Goal: Task Accomplishment & Management: Manage account settings

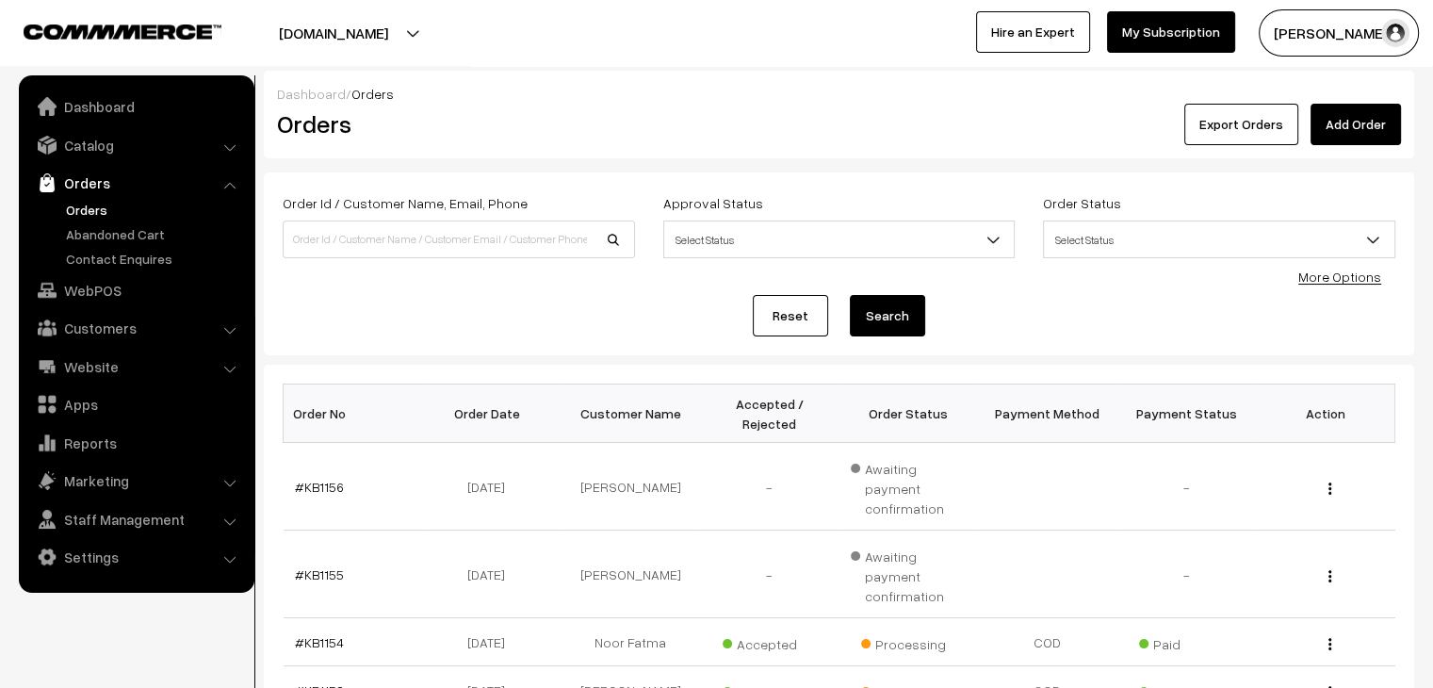
click at [119, 236] on link "Abandoned Cart" at bounding box center [154, 234] width 187 height 20
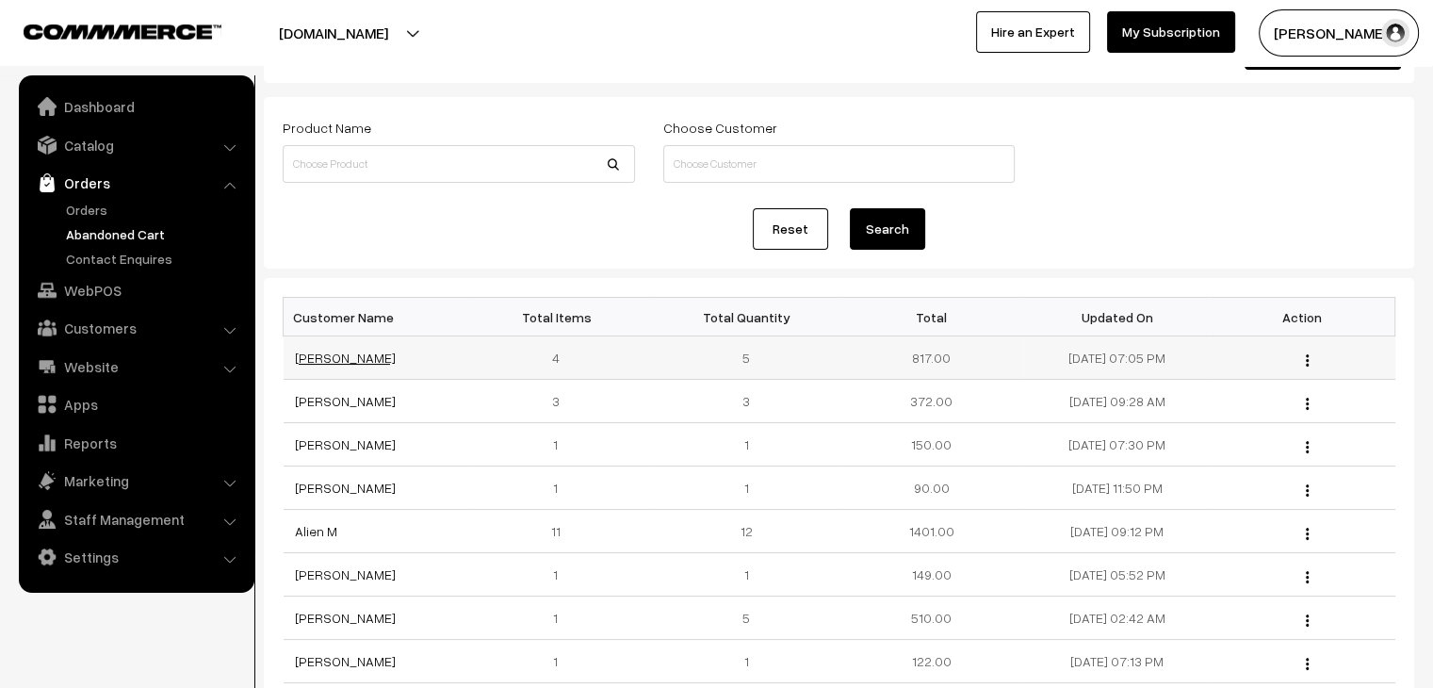
click at [342, 363] on link "[PERSON_NAME]" at bounding box center [345, 357] width 101 height 16
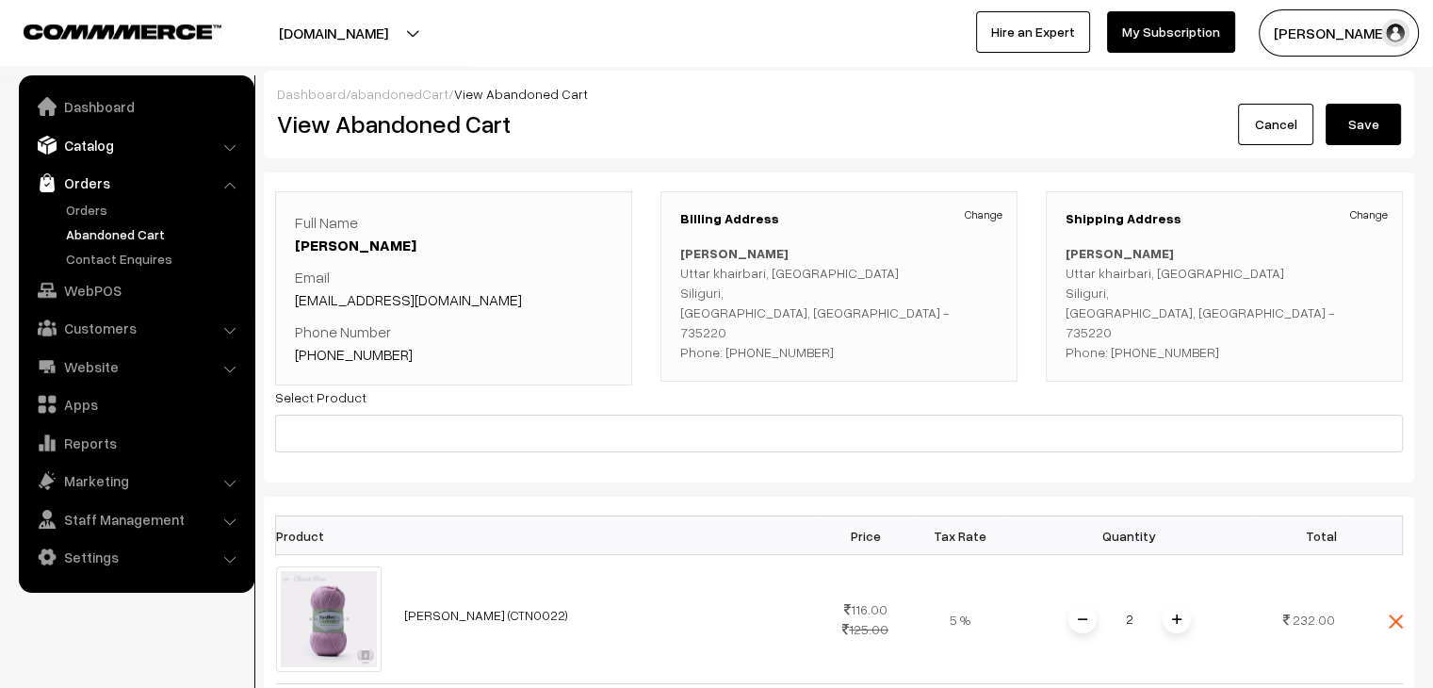
click at [116, 160] on link "Catalog" at bounding box center [136, 145] width 224 height 34
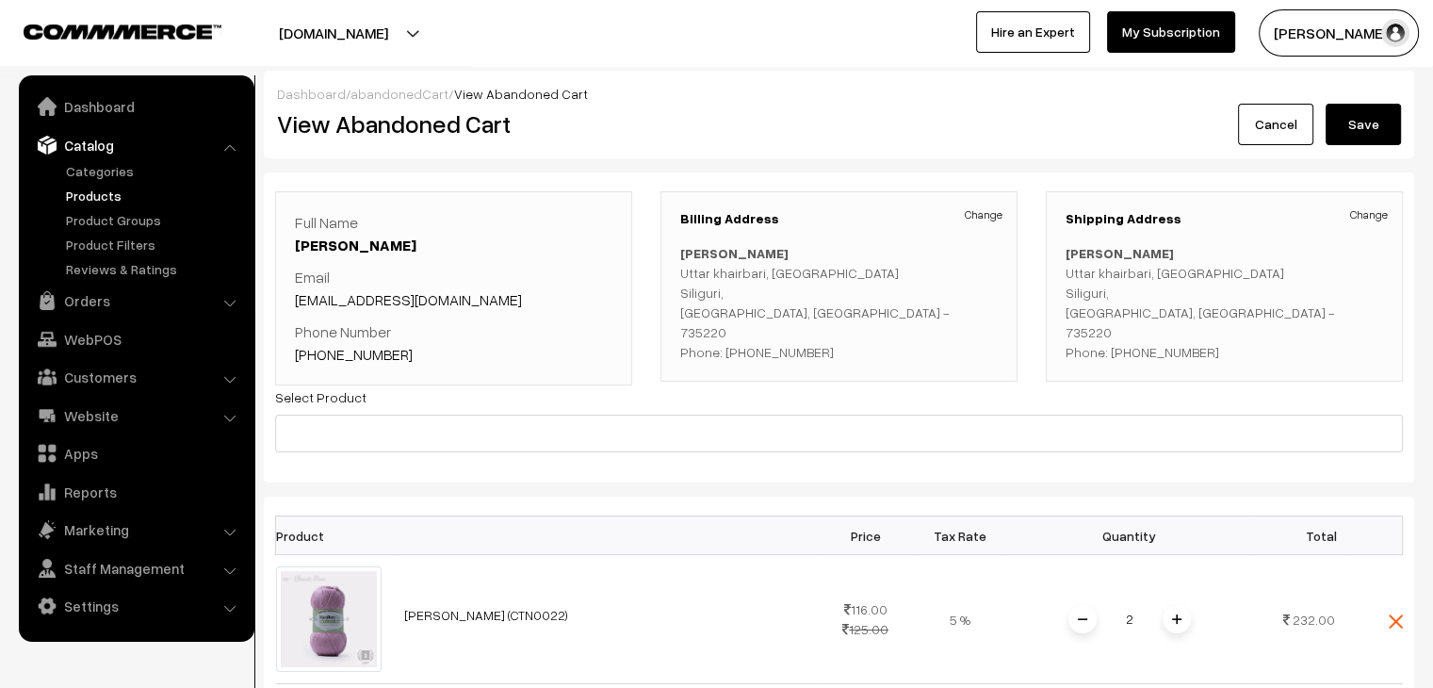
click at [102, 201] on link "Products" at bounding box center [154, 196] width 187 height 20
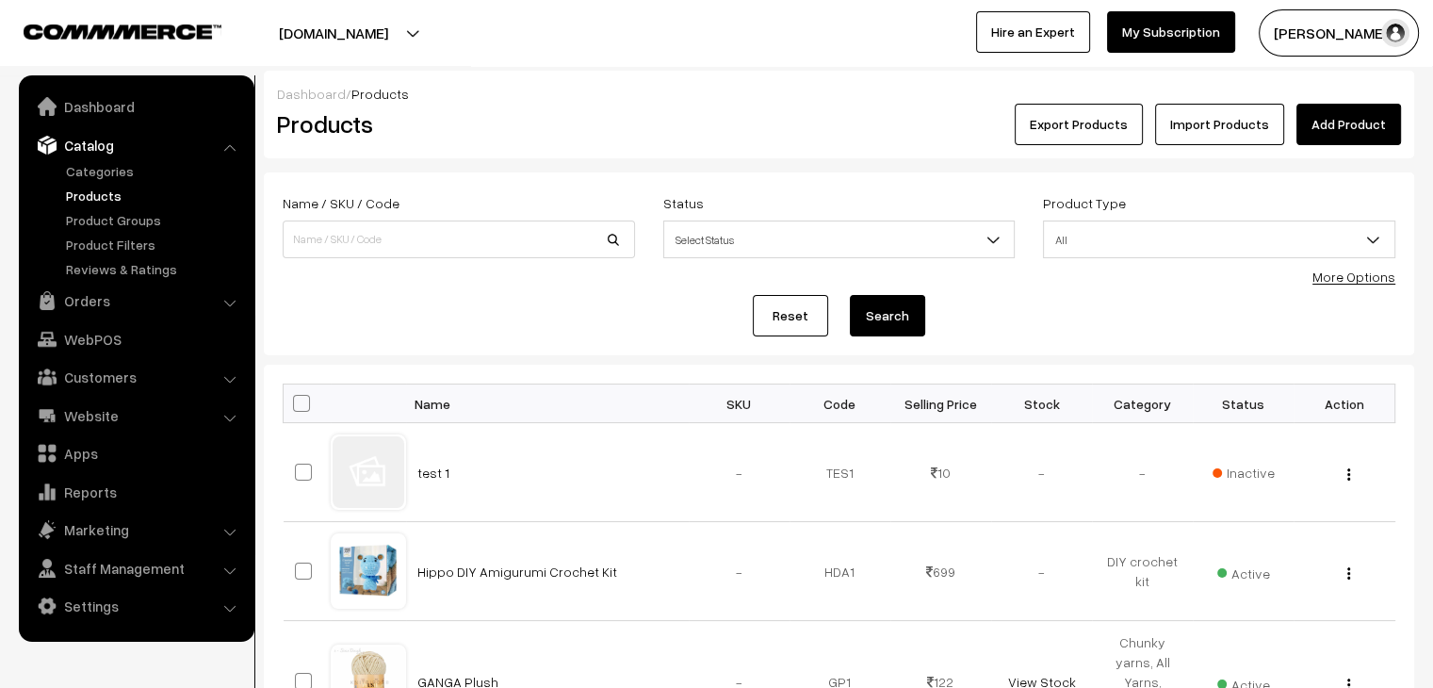
click at [94, 189] on link "Products" at bounding box center [154, 196] width 187 height 20
click at [89, 300] on link "Orders" at bounding box center [136, 301] width 224 height 34
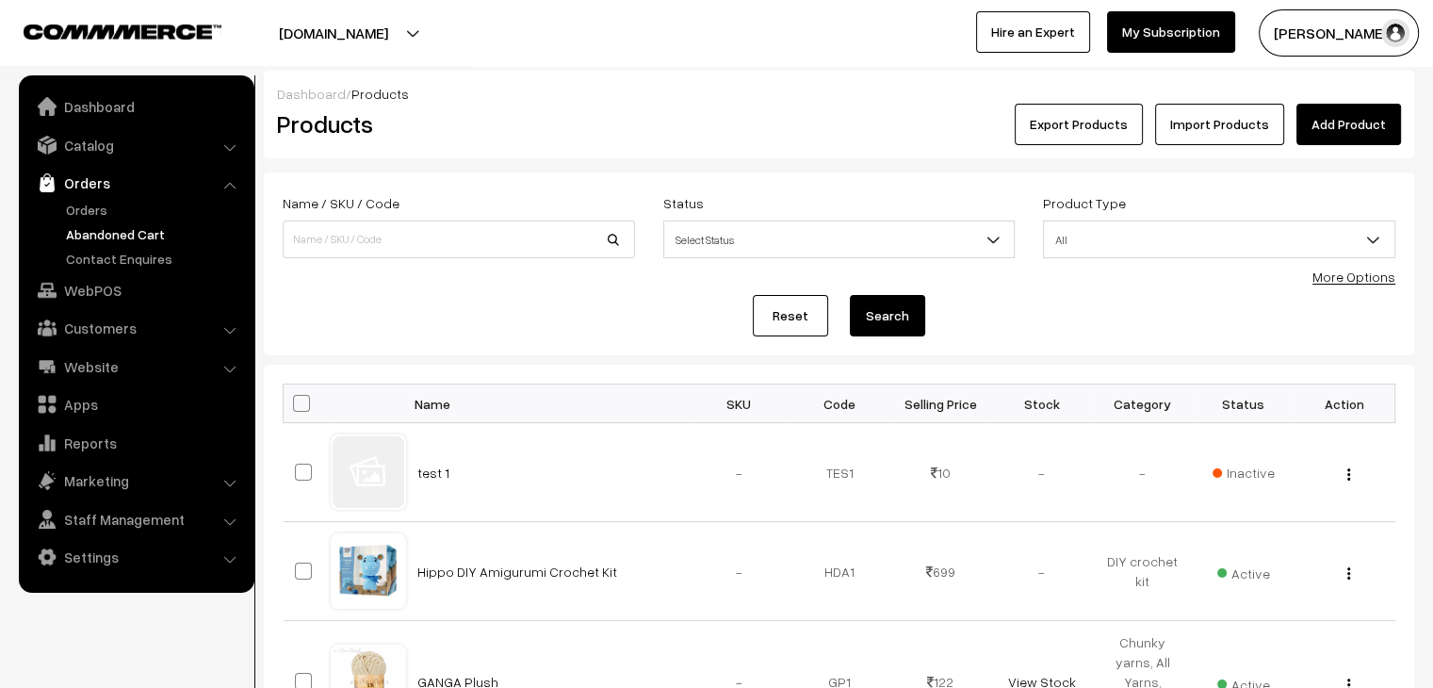
click at [106, 230] on link "Abandoned Cart" at bounding box center [154, 234] width 187 height 20
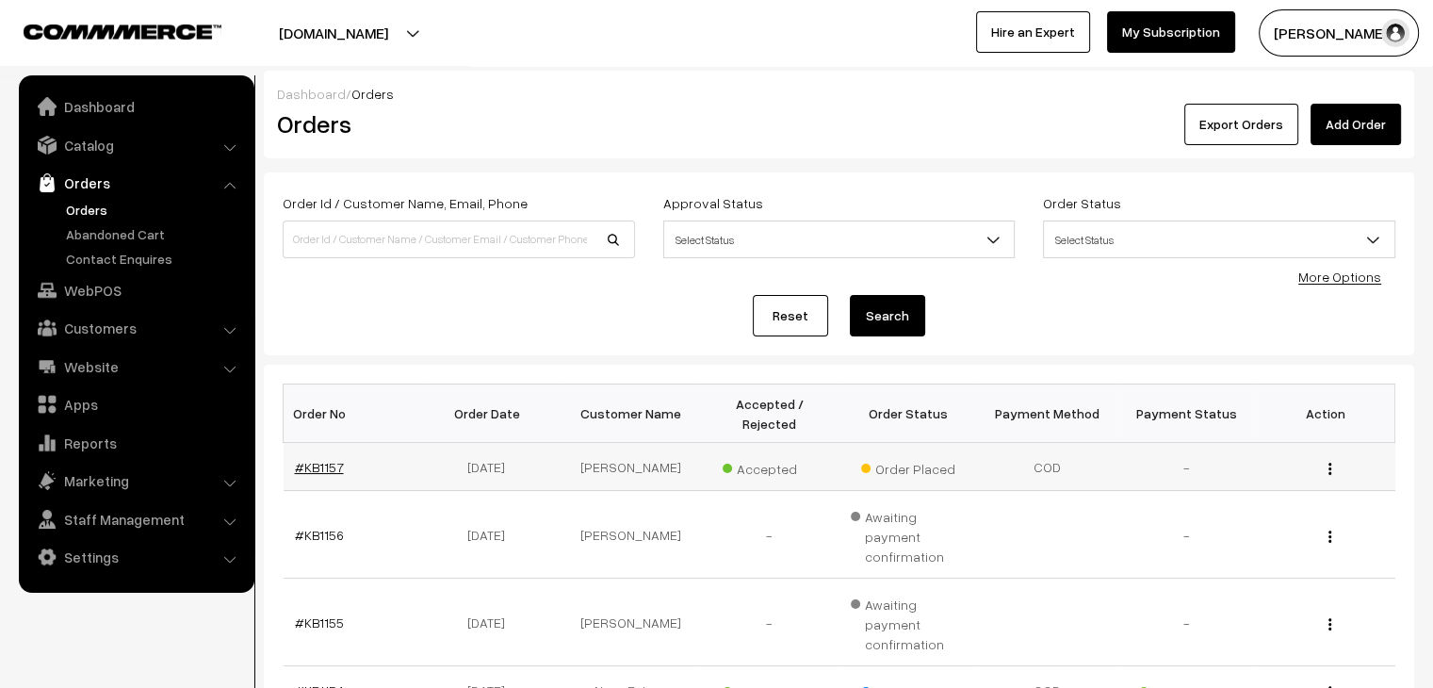
click at [317, 459] on link "#KB1157" at bounding box center [319, 467] width 49 height 16
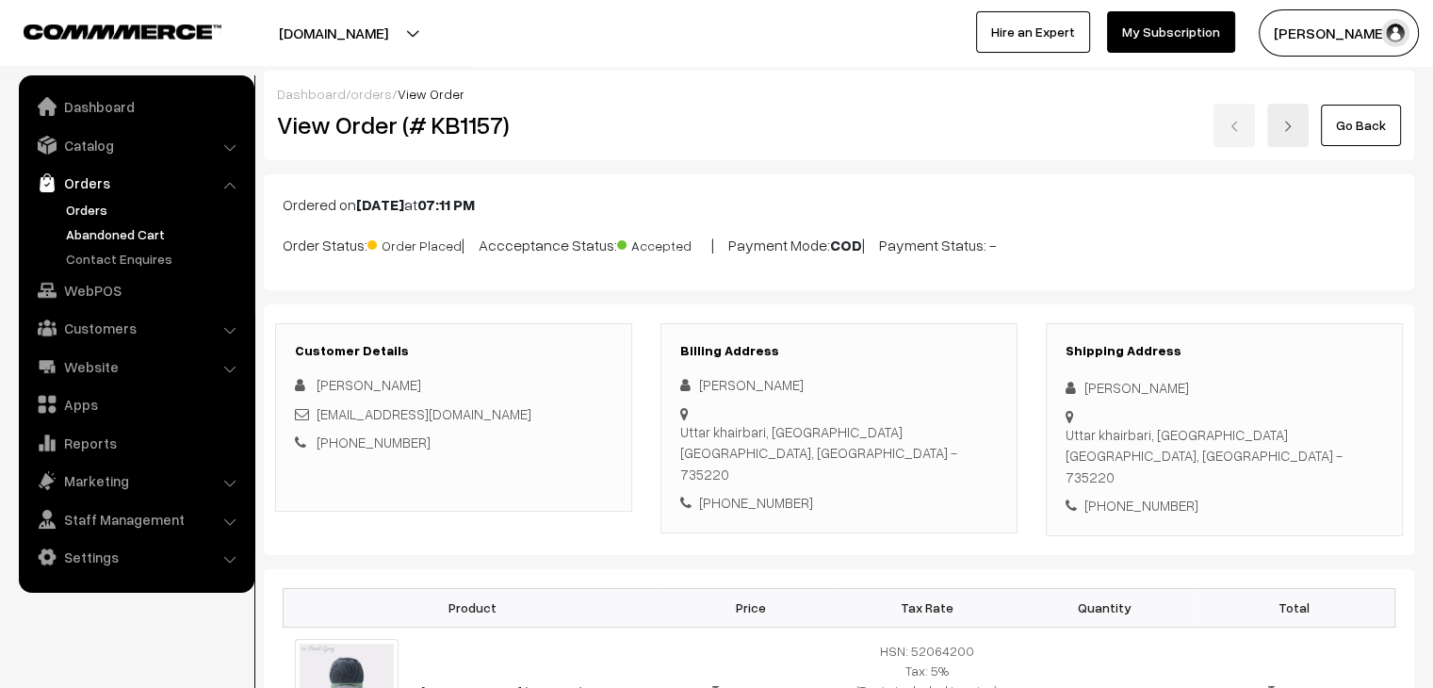
click at [122, 234] on link "Abandoned Cart" at bounding box center [154, 234] width 187 height 20
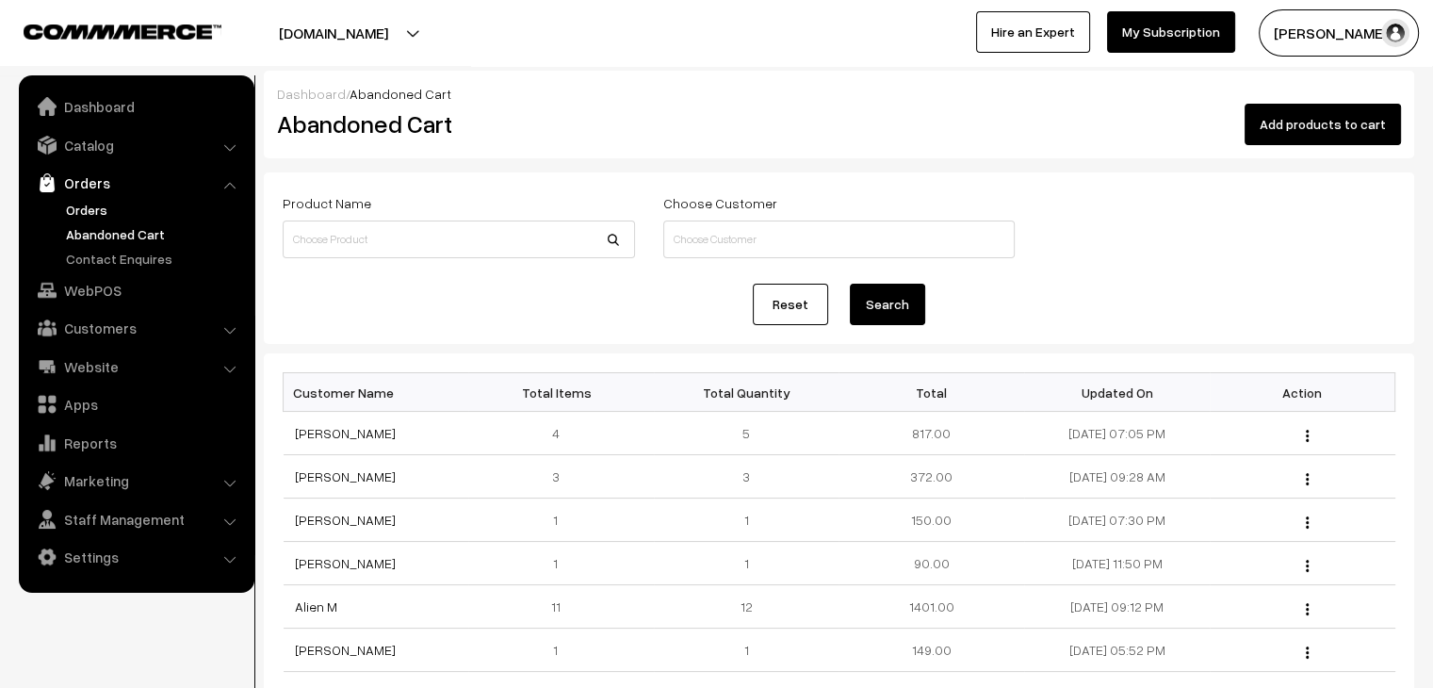
click at [85, 203] on link "Orders" at bounding box center [154, 210] width 187 height 20
